Goal: Navigation & Orientation: Find specific page/section

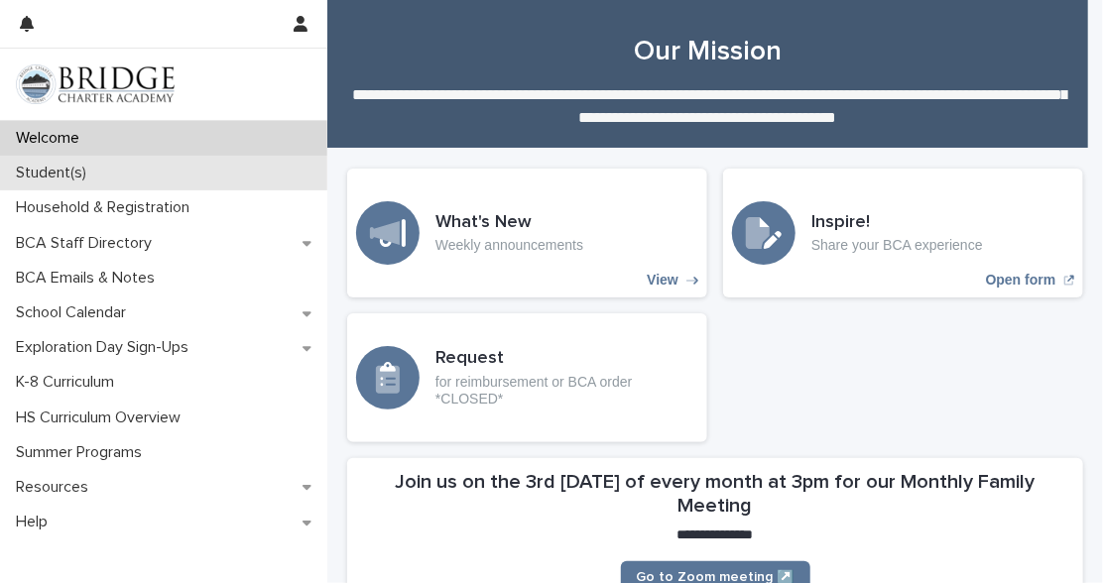
click at [65, 180] on p "Student(s)" at bounding box center [55, 173] width 94 height 19
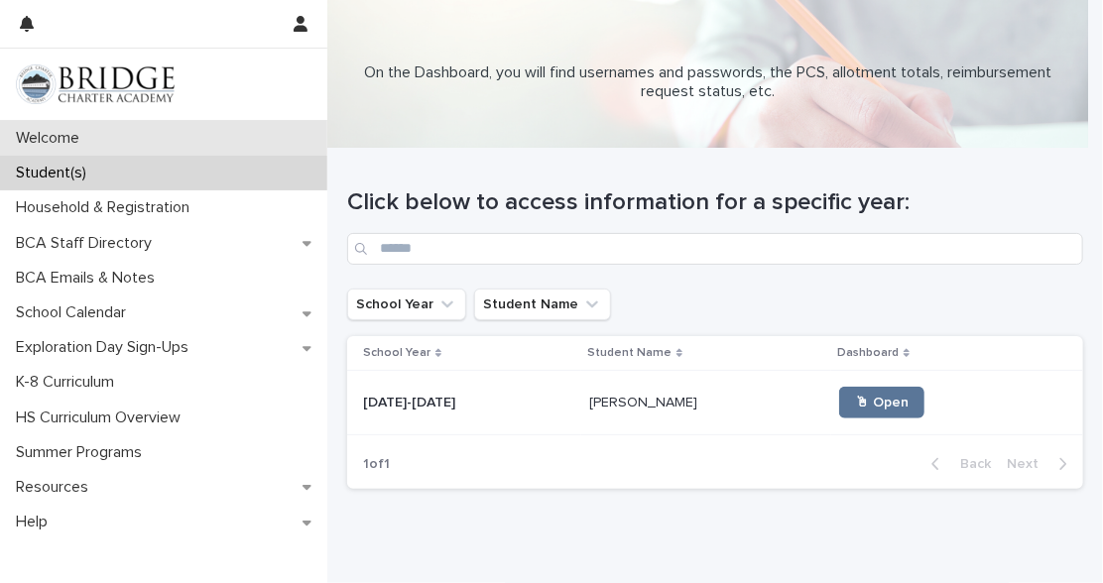
click at [49, 145] on p "Welcome" at bounding box center [51, 138] width 87 height 19
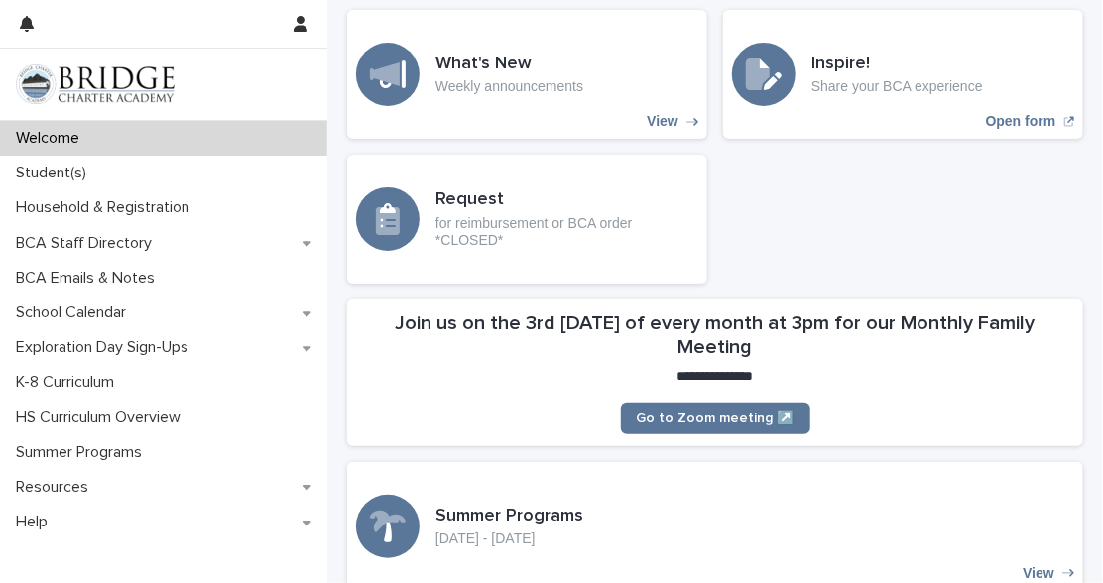
scroll to position [168, 0]
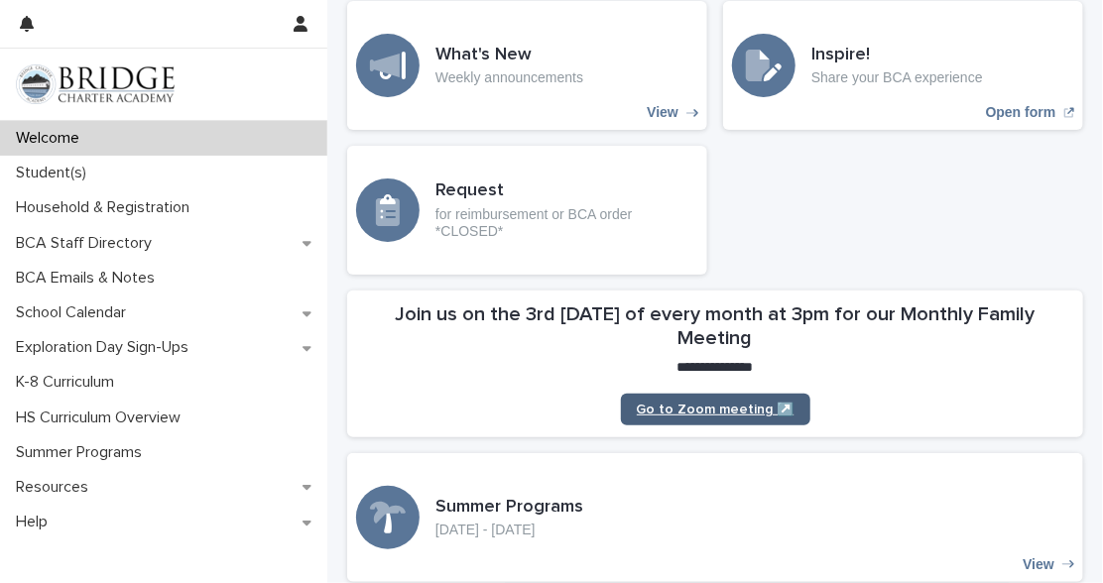
click at [748, 419] on link "Go to Zoom meeting ↗️" at bounding box center [716, 410] width 190 height 32
